Goal: Task Accomplishment & Management: Manage account settings

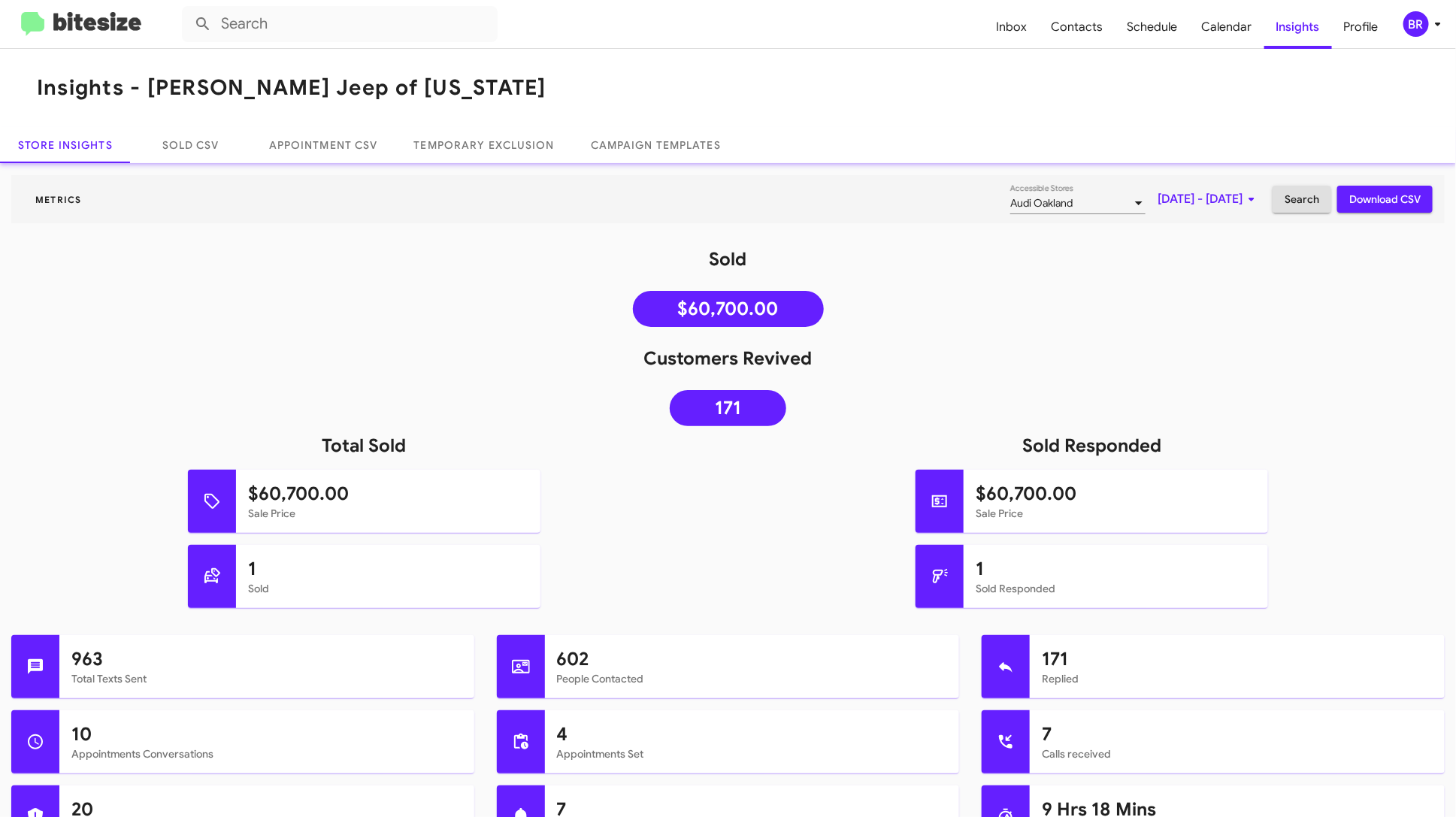
click at [1426, 23] on div "BR" at bounding box center [1416, 24] width 26 height 26
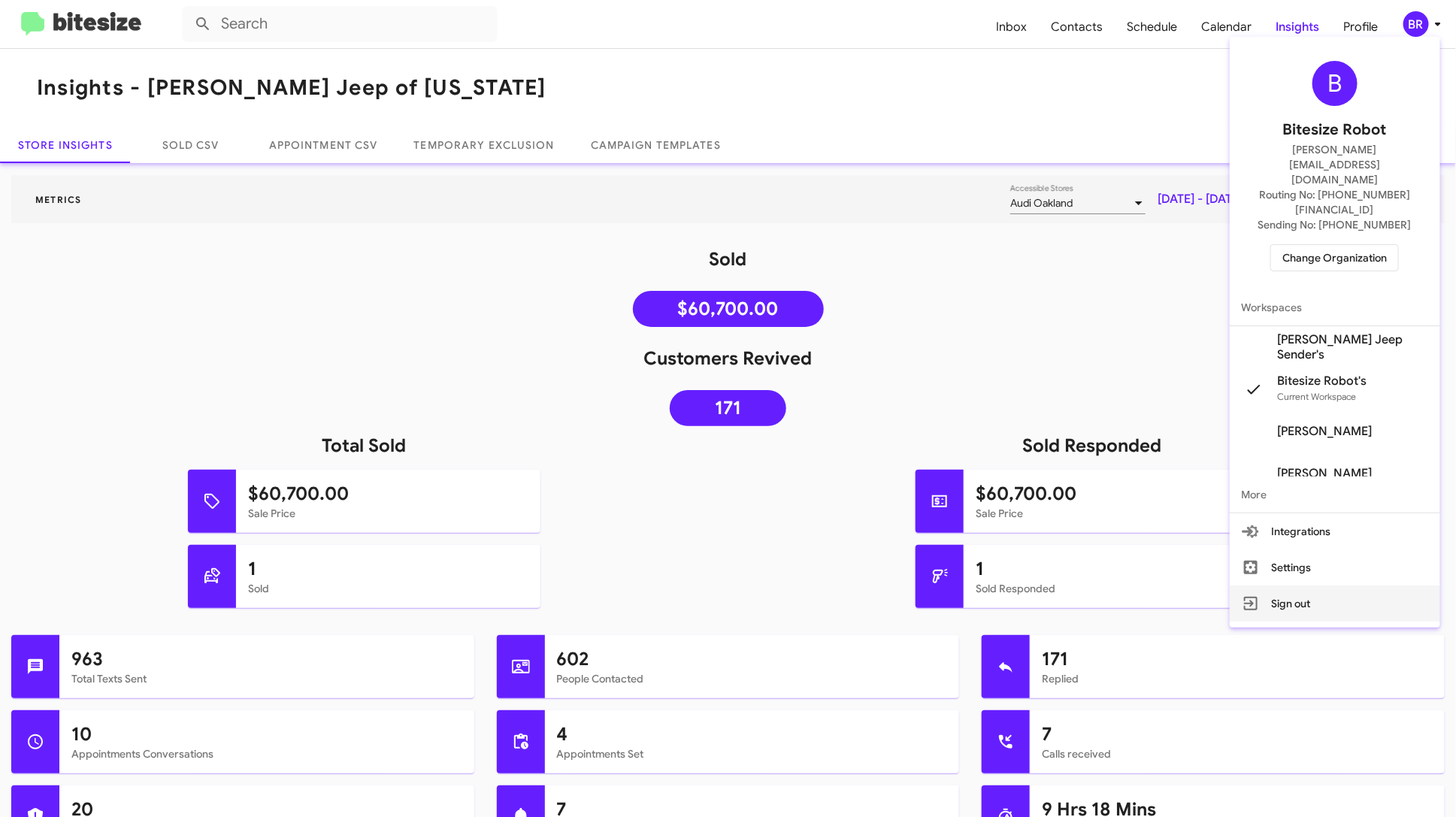
click at [1313, 585] on button "Sign out" at bounding box center [1334, 603] width 210 height 36
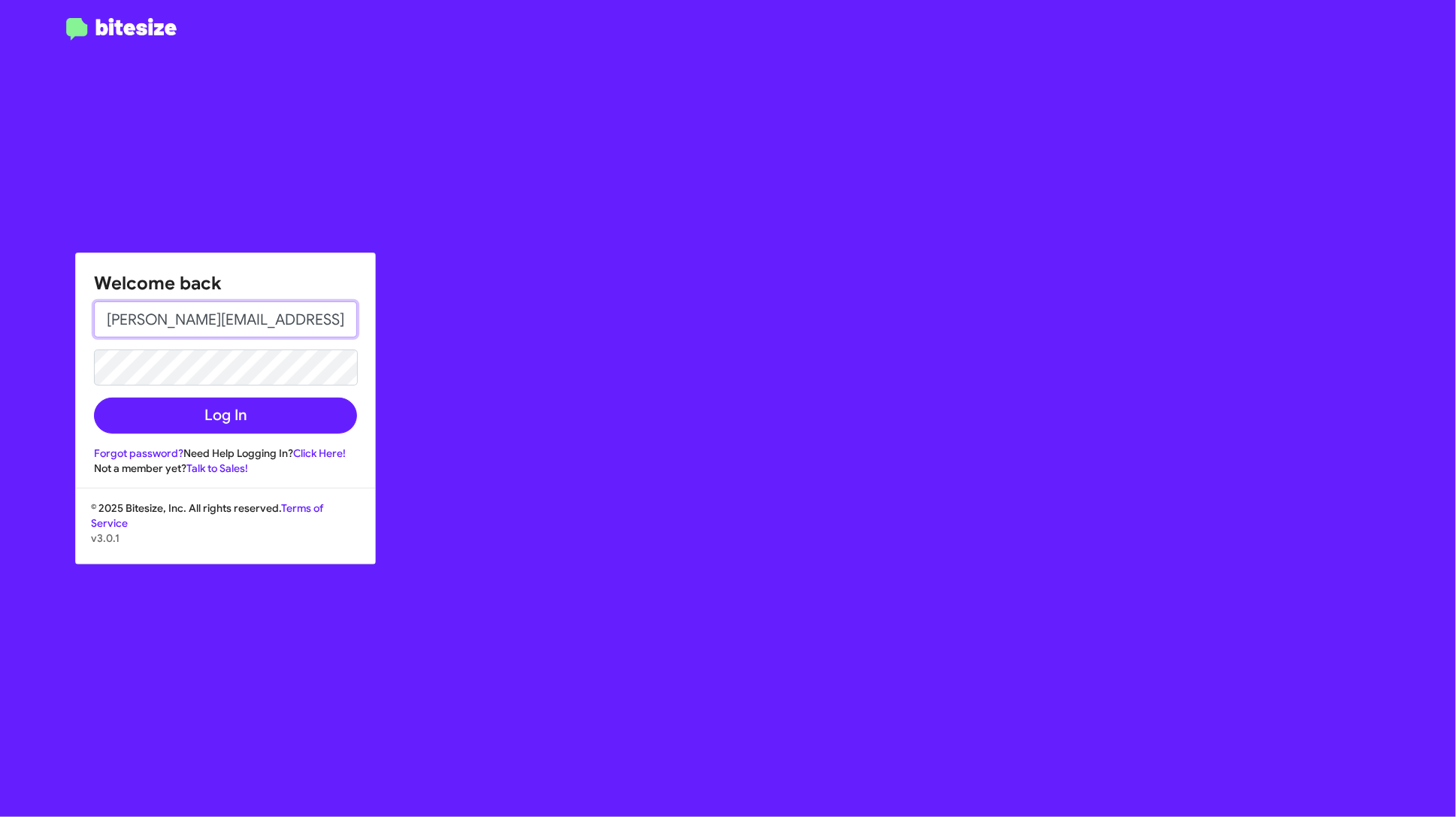
click at [168, 316] on input "[PERSON_NAME][EMAIL_ADDRESS][DOMAIN_NAME]" at bounding box center [225, 320] width 263 height 36
type input "[EMAIL_ADDRESS][DOMAIN_NAME]"
click at [94, 398] on button "Log In" at bounding box center [225, 416] width 263 height 36
